Goal: Obtain resource: Obtain resource

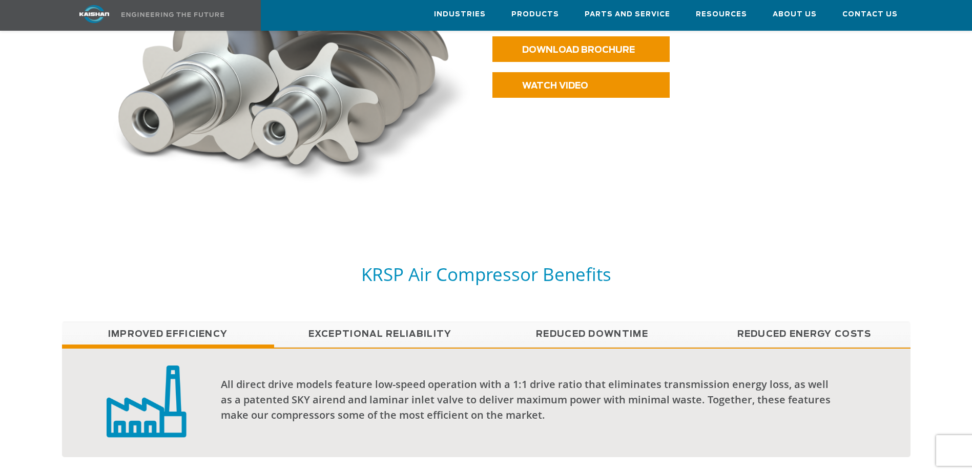
scroll to position [717, 0]
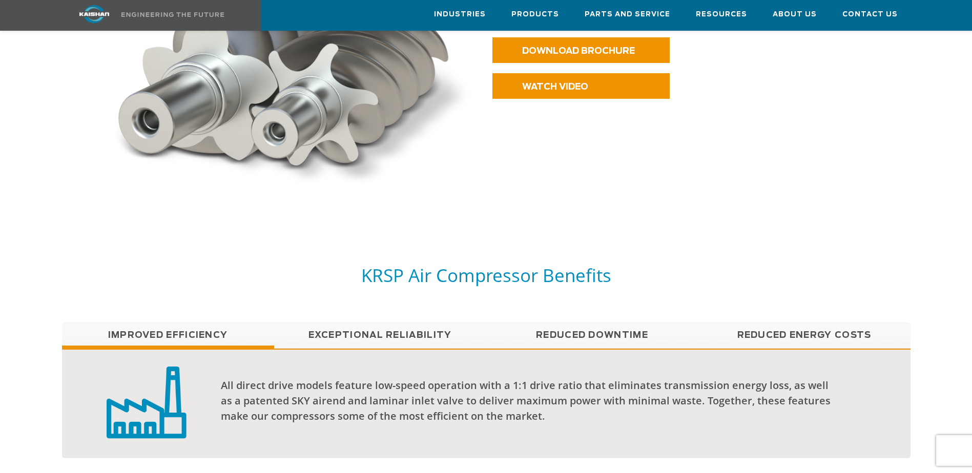
click at [384, 323] on link "Exceptional reliability" at bounding box center [380, 336] width 212 height 26
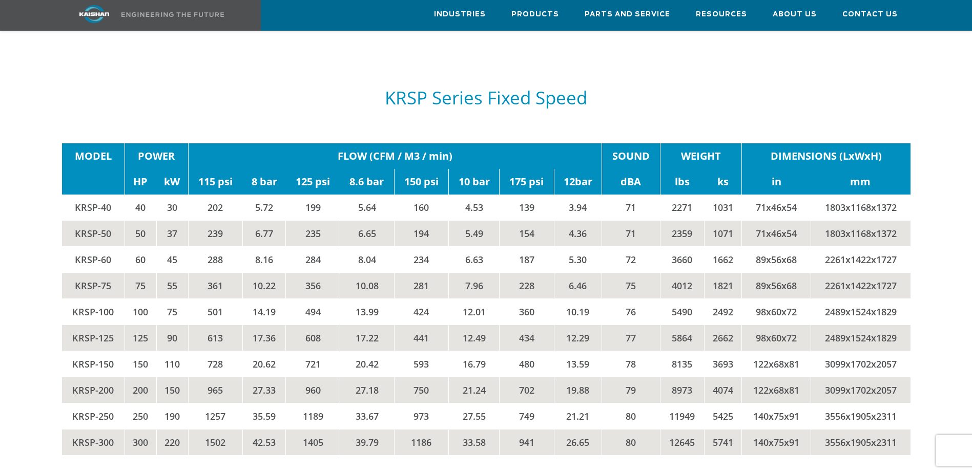
scroll to position [1792, 0]
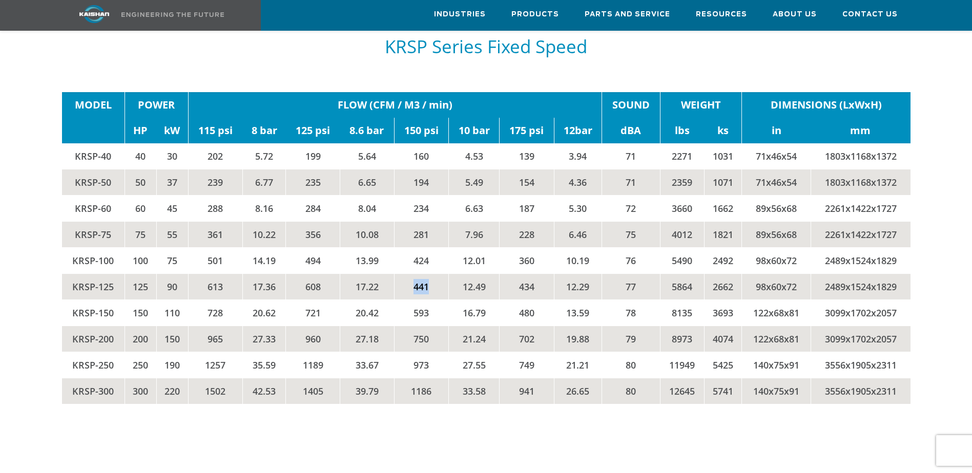
drag, startPoint x: 435, startPoint y: 274, endPoint x: 410, endPoint y: 271, distance: 25.3
click at [410, 274] on td "441" at bounding box center [421, 287] width 54 height 26
click at [414, 274] on td "441" at bounding box center [421, 287] width 54 height 26
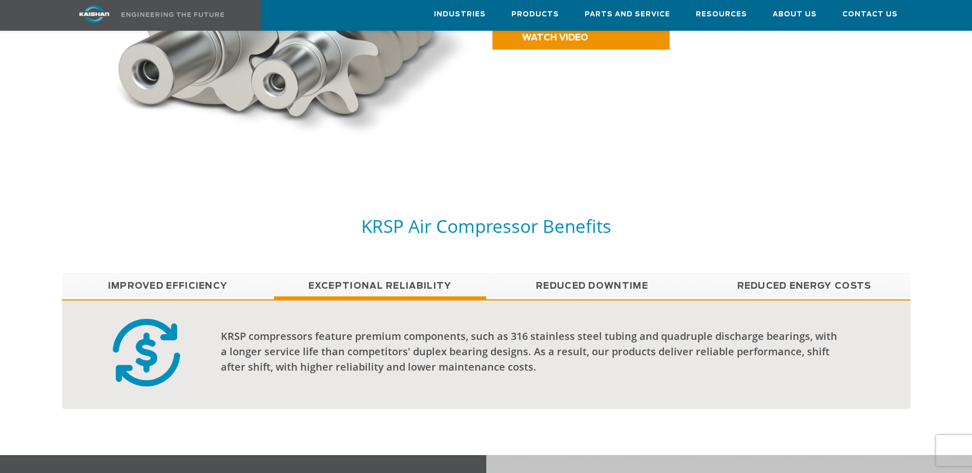
scroll to position [918, 0]
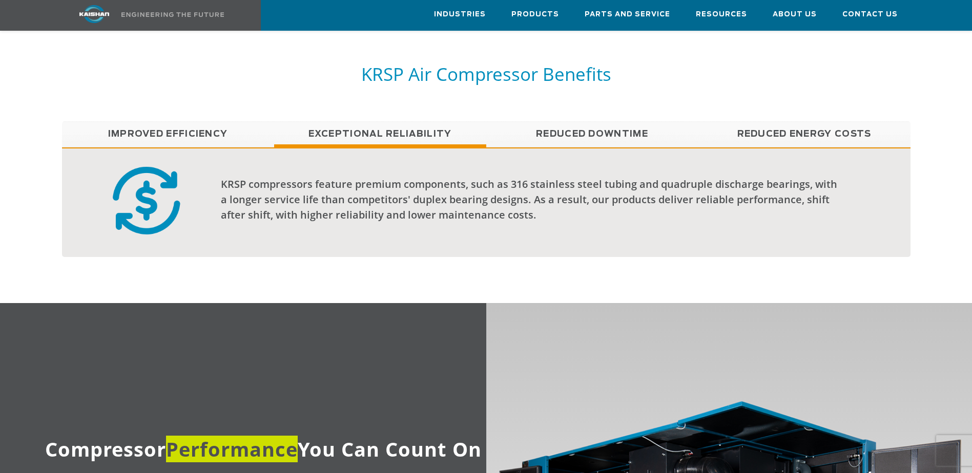
click at [602, 121] on link "Reduced Downtime" at bounding box center [592, 134] width 212 height 26
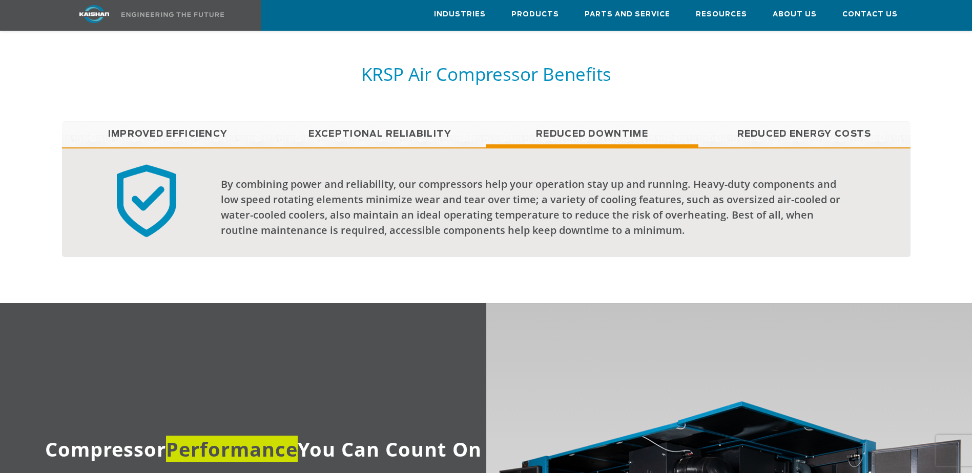
click at [840, 130] on link "Reduced Energy Costs" at bounding box center [804, 134] width 212 height 26
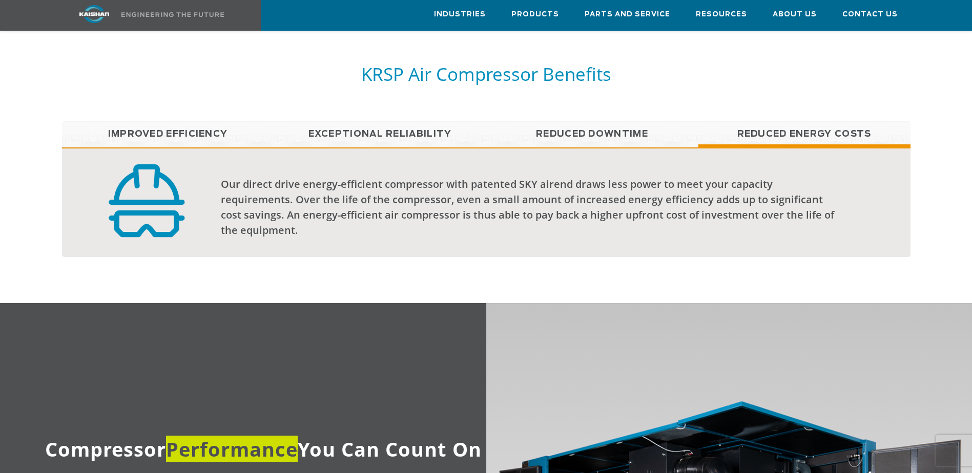
click at [131, 121] on link "Improved Efficiency" at bounding box center [168, 134] width 212 height 26
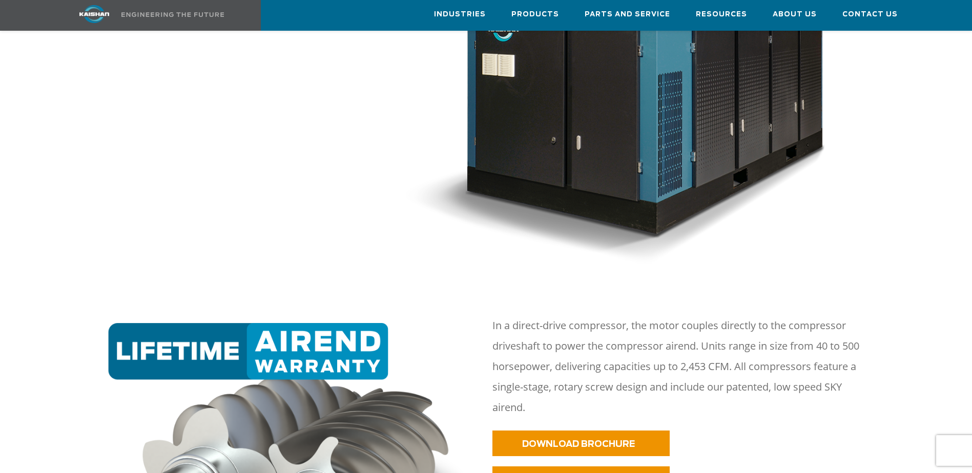
scroll to position [99, 0]
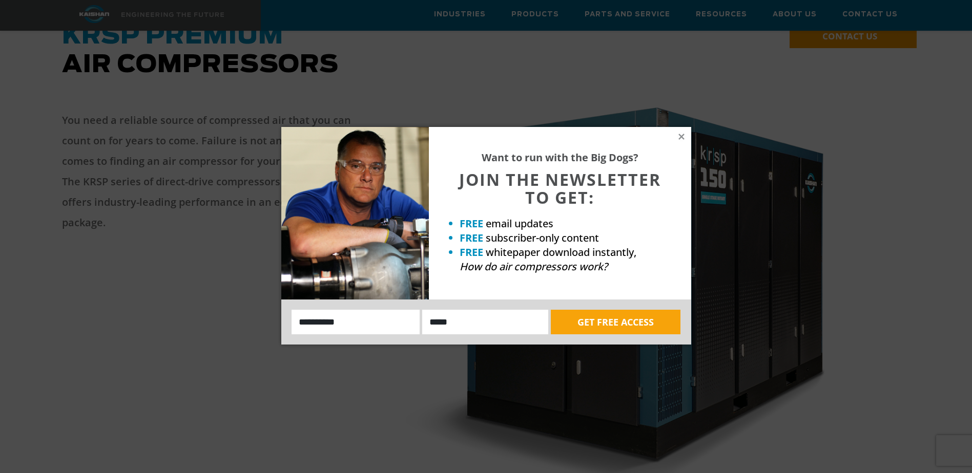
click at [347, 66] on div "Want to run with the Big Dogs? JOIN THE NEWSLETTER TO GET: FREE email updates F…" at bounding box center [486, 236] width 972 height 473
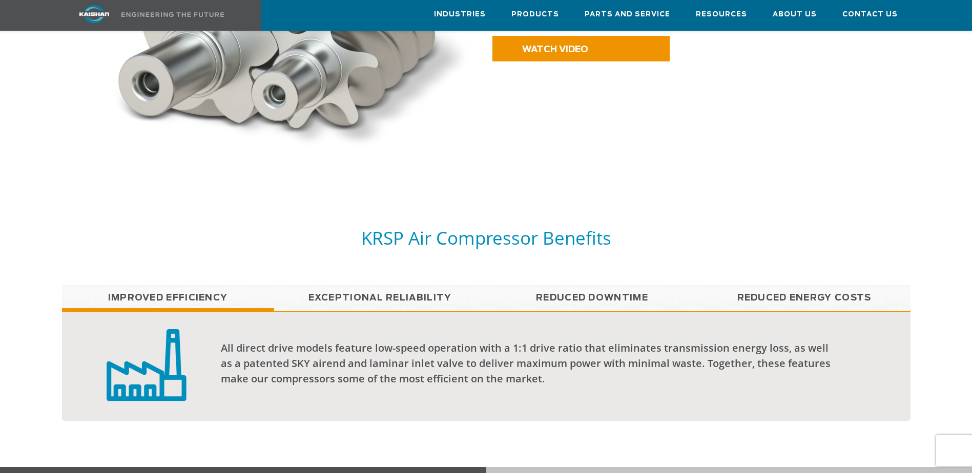
scroll to position [765, 0]
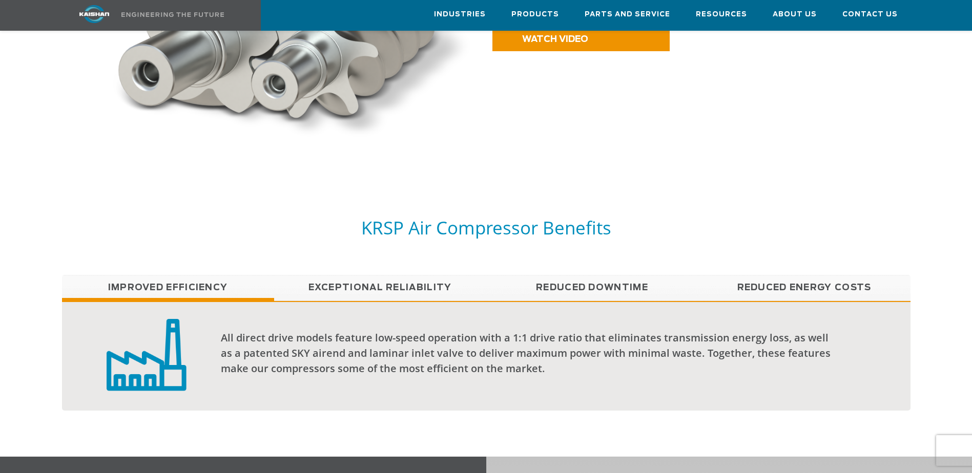
click at [381, 275] on link "Exceptional reliability" at bounding box center [380, 288] width 212 height 26
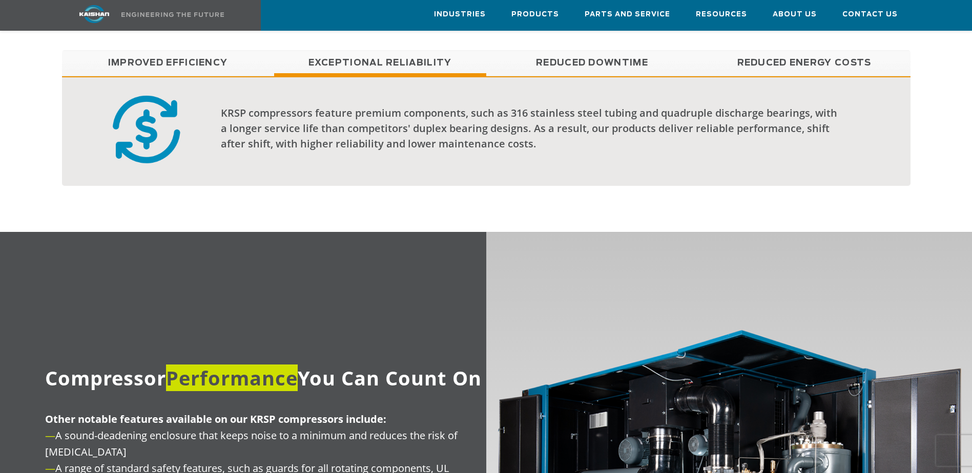
scroll to position [918, 0]
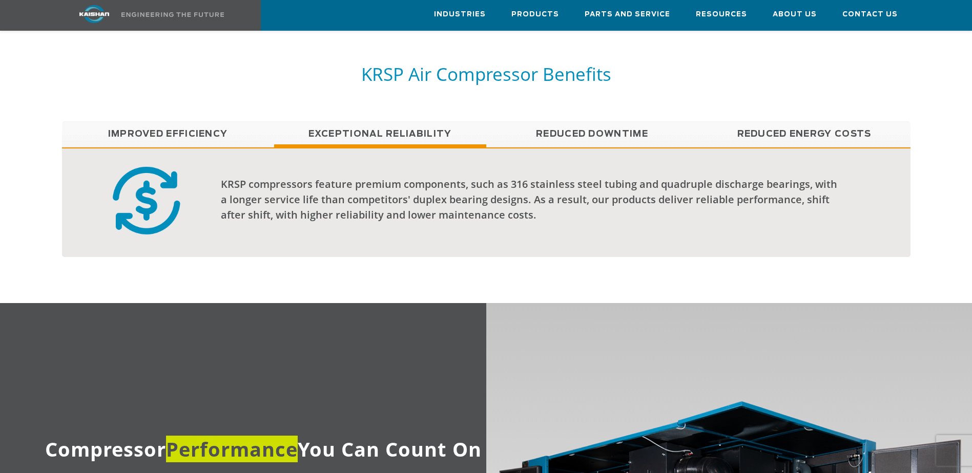
click at [787, 121] on link "Reduced Energy Costs" at bounding box center [804, 134] width 212 height 26
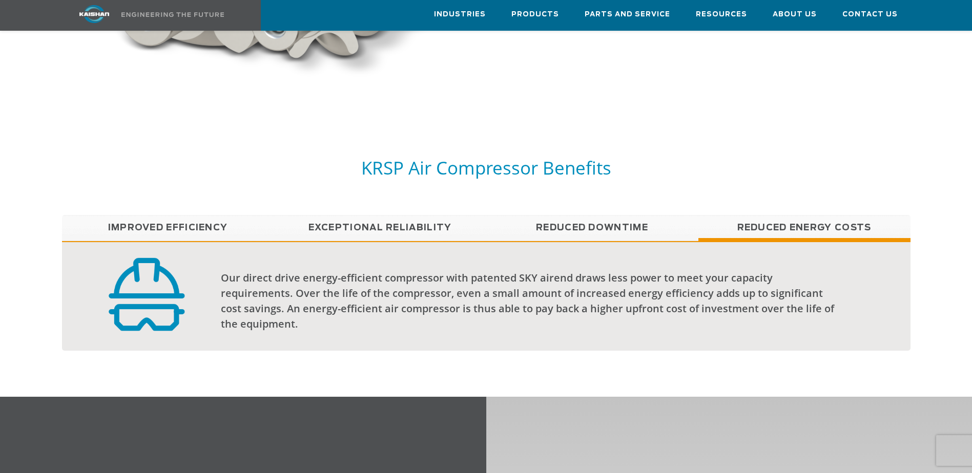
scroll to position [816, 0]
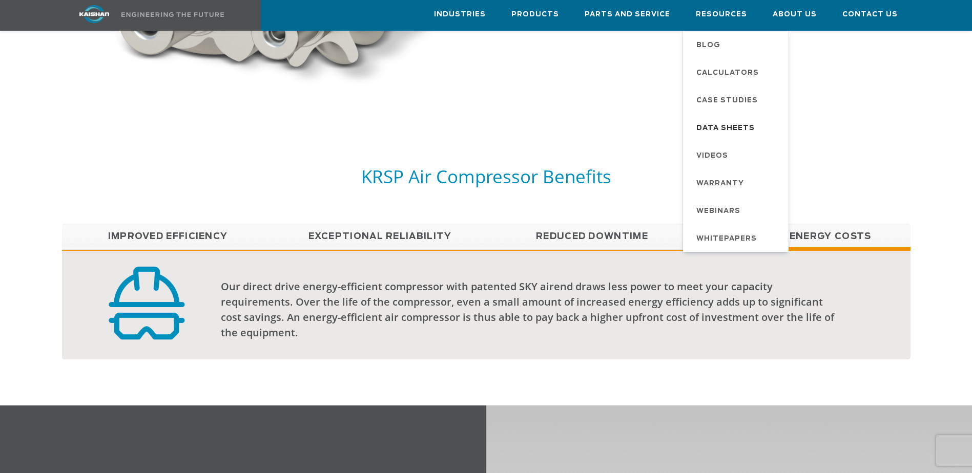
click at [726, 120] on span "Data Sheets" at bounding box center [725, 128] width 58 height 17
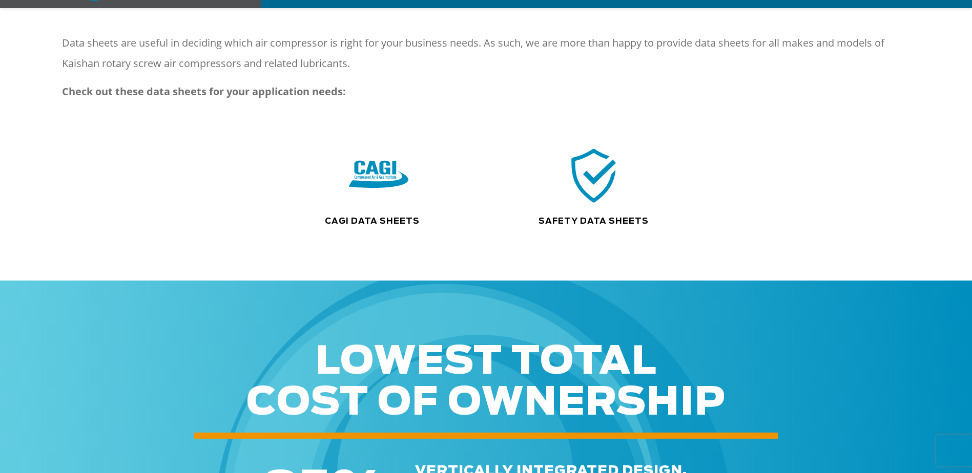
scroll to position [154, 0]
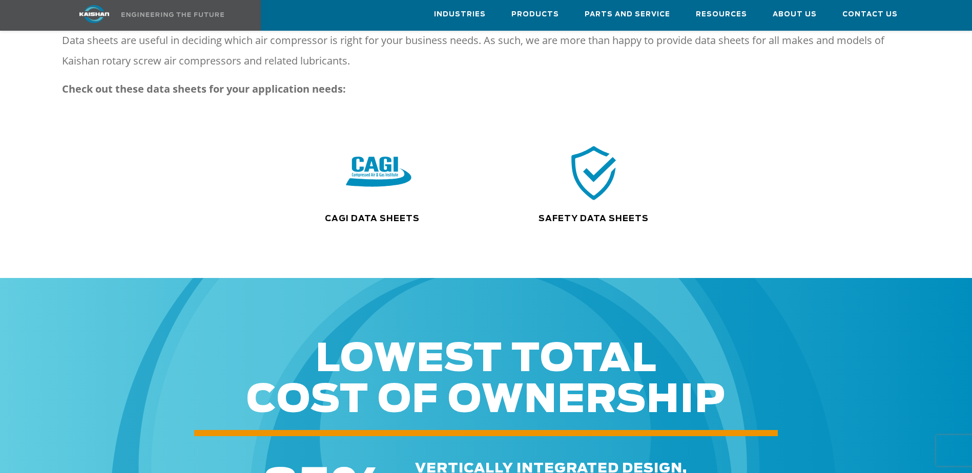
click at [391, 184] on img at bounding box center [379, 173] width 66 height 66
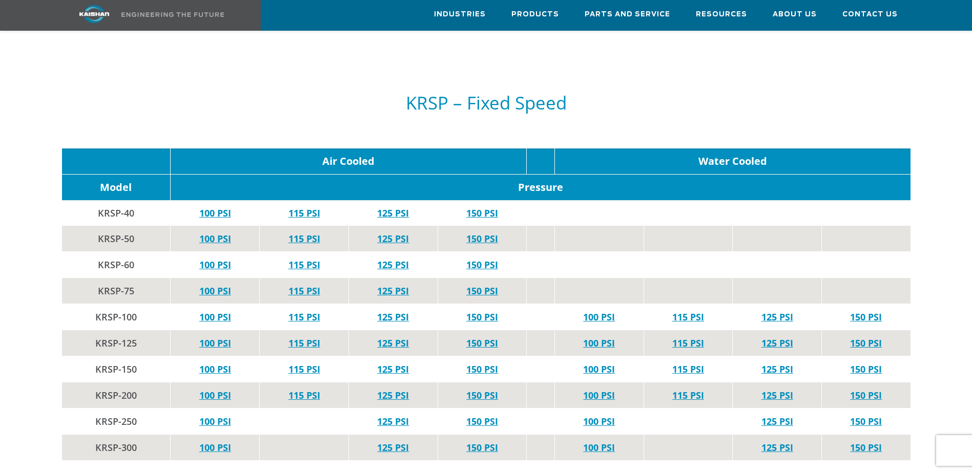
scroll to position [1946, 0]
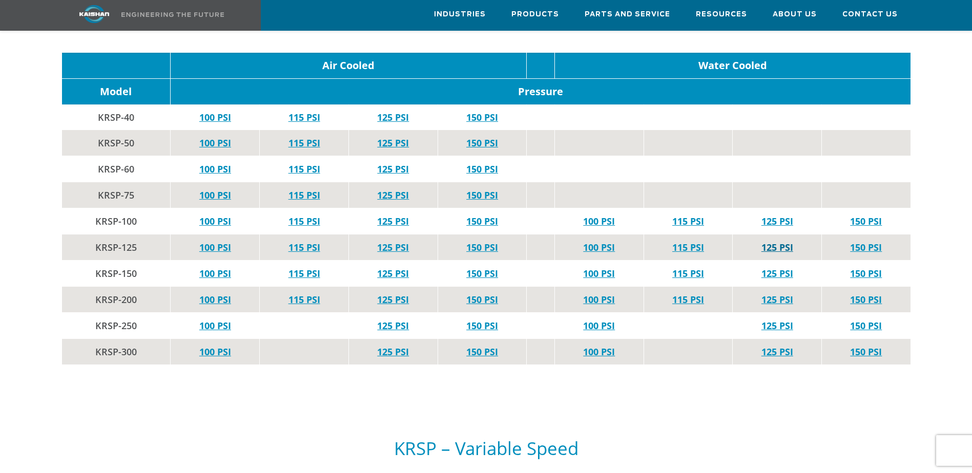
click at [777, 241] on link "125 PSI" at bounding box center [777, 247] width 32 height 12
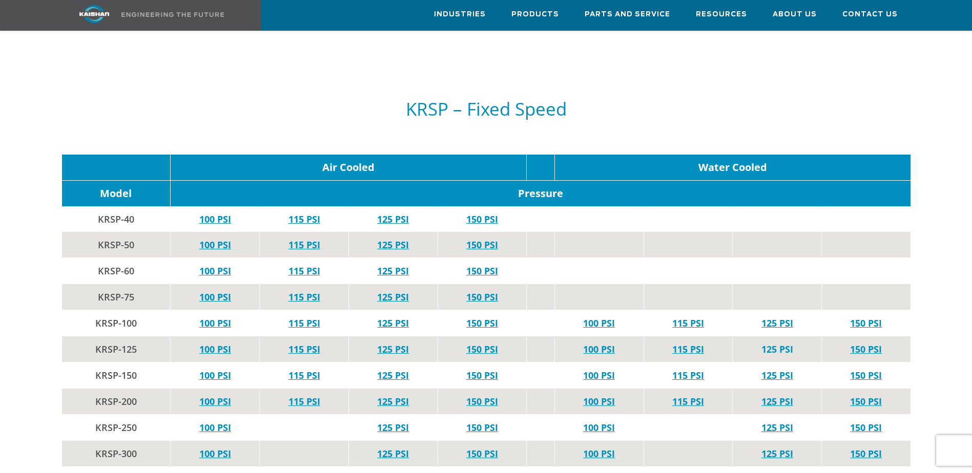
scroll to position [1844, 0]
